Goal: Communication & Community: Answer question/provide support

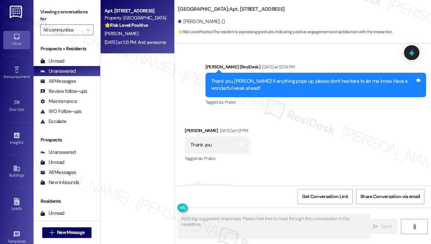
scroll to position [4259, 0]
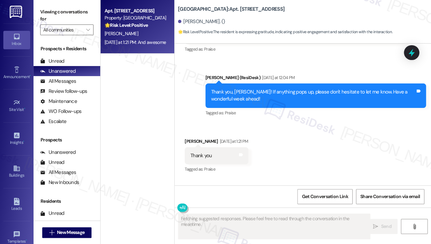
click at [243, 88] on div "Thank you, [PERSON_NAME]! If anything pops up, please don't hesitate to let me …" at bounding box center [313, 95] width 204 height 14
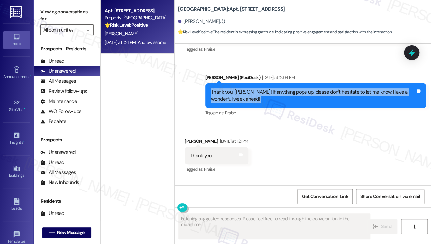
click at [243, 88] on div "Thank you, [PERSON_NAME]! If anything pops up, please don't hesitate to let me …" at bounding box center [313, 95] width 204 height 14
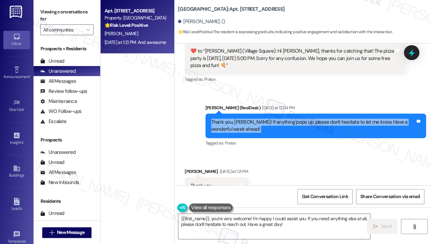
scroll to position [4158, 0]
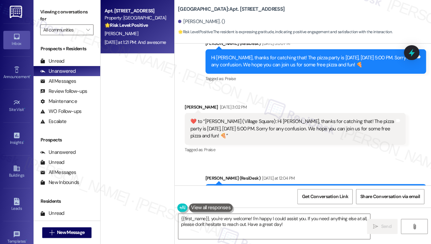
click at [255, 119] on div "​❤️​ to “ [PERSON_NAME] (Village Square): Hi [PERSON_NAME], thanks for catching…" at bounding box center [292, 128] width 204 height 21
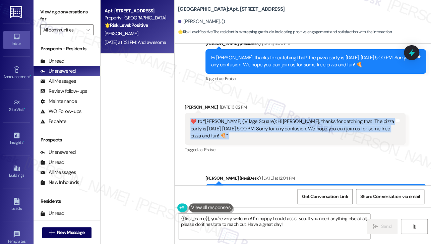
click at [255, 119] on div "​❤️​ to “ [PERSON_NAME] (Village Square): Hi [PERSON_NAME], thanks for catching…" at bounding box center [292, 128] width 204 height 21
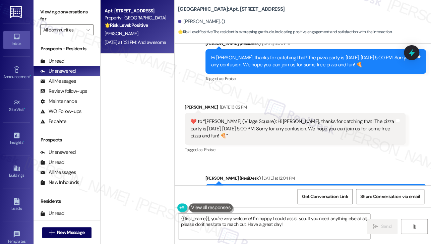
click at [308, 54] on div "Hi [PERSON_NAME], thanks for catching that! The pizza party is [DATE], [DATE] 5…" at bounding box center [313, 61] width 204 height 14
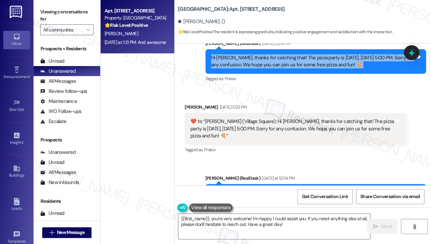
click at [308, 54] on div "Hi [PERSON_NAME], thanks for catching that! The pizza party is [DATE], [DATE] 5…" at bounding box center [313, 61] width 204 height 14
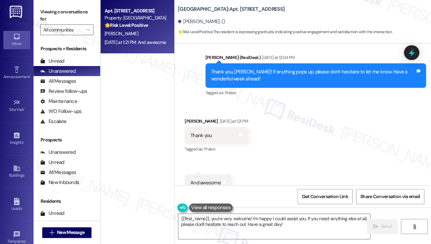
scroll to position [4259, 0]
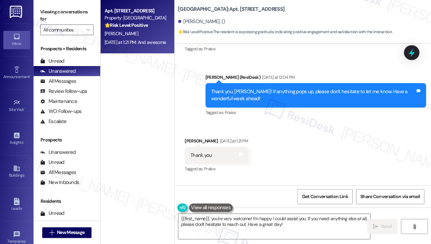
click at [281, 88] on div "Thank you, [PERSON_NAME]! If anything pops up, please don't hesitate to let me …" at bounding box center [313, 95] width 204 height 14
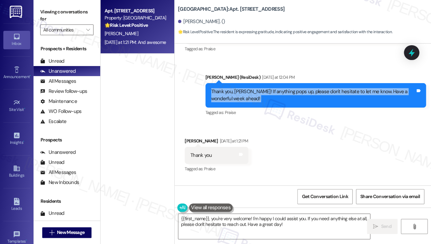
click at [281, 88] on div "Thank you, [PERSON_NAME]! If anything pops up, please don't hesitate to let me …" at bounding box center [313, 95] width 204 height 14
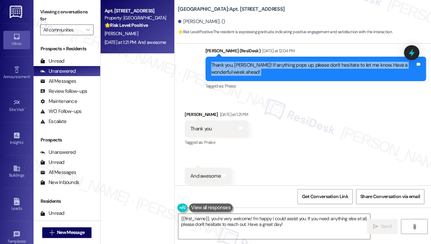
scroll to position [4292, 0]
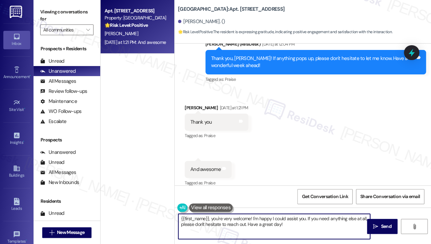
drag, startPoint x: 213, startPoint y: 218, endPoint x: 157, endPoint y: 217, distance: 56.6
click at [157, 217] on div "Apt. [STREET_ADDRESS] Property: [GEOGRAPHIC_DATA] 🌟 Risk Level: Positive The re…" at bounding box center [266, 122] width 330 height 244
drag, startPoint x: 276, startPoint y: 226, endPoint x: 223, endPoint y: 218, distance: 54.2
click at [223, 218] on textarea "You're very welcome! I'm happy I could assist you. If you need anything else at…" at bounding box center [274, 226] width 192 height 25
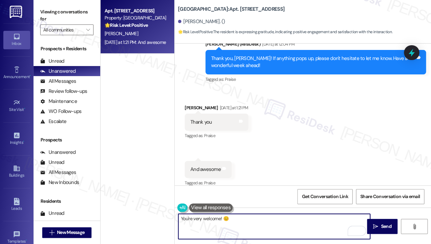
click at [249, 218] on textarea "You're very welcome! 😊" at bounding box center [274, 226] width 192 height 25
type textarea "You're very welcome! 😊"
click at [376, 224] on icon "" at bounding box center [375, 226] width 5 height 5
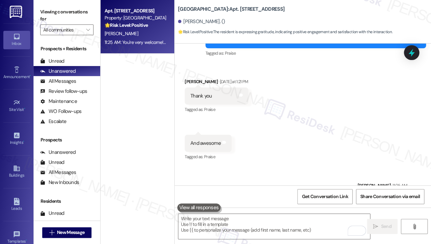
scroll to position [4339, 0]
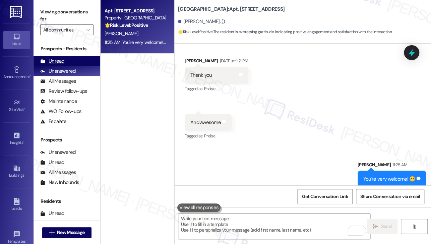
click at [58, 63] on div "Unread" at bounding box center [52, 61] width 24 height 7
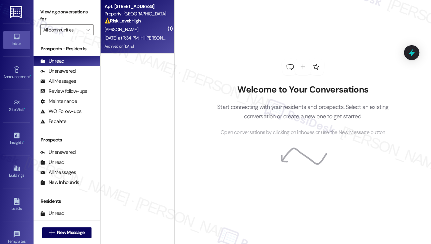
click at [152, 30] on div "[PERSON_NAME]" at bounding box center [135, 29] width 63 height 8
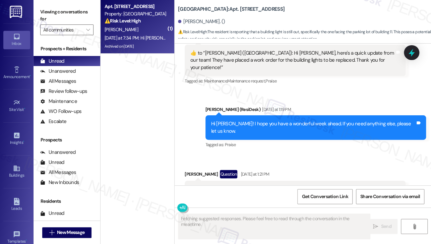
scroll to position [16373, 0]
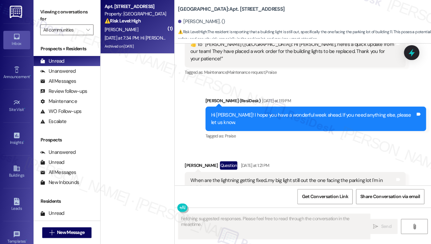
click at [261, 177] on div "When are the lightning getting fixed..my big light still out the one facing the…" at bounding box center [292, 184] width 204 height 14
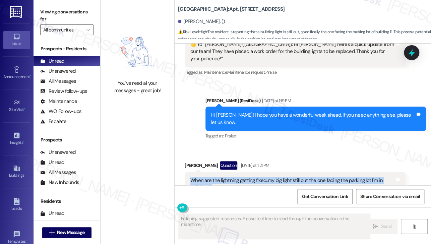
click at [261, 177] on div "When are the lightning getting fixed..my big light still out the one facing the…" at bounding box center [292, 184] width 204 height 14
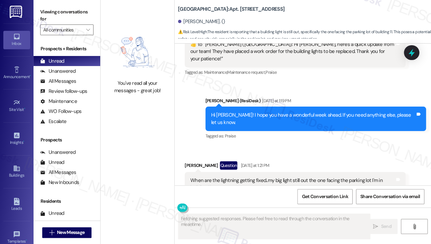
click at [286, 241] on div "Hi [PERSON_NAME], thanks for checking in! I’ll check with the team on the repai…" at bounding box center [313, 248] width 204 height 14
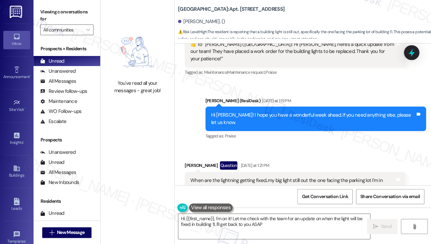
type textarea "Hi {{first_name}}, I'm on it! Let me check with the team for an update on when …"
